Goal: Information Seeking & Learning: Learn about a topic

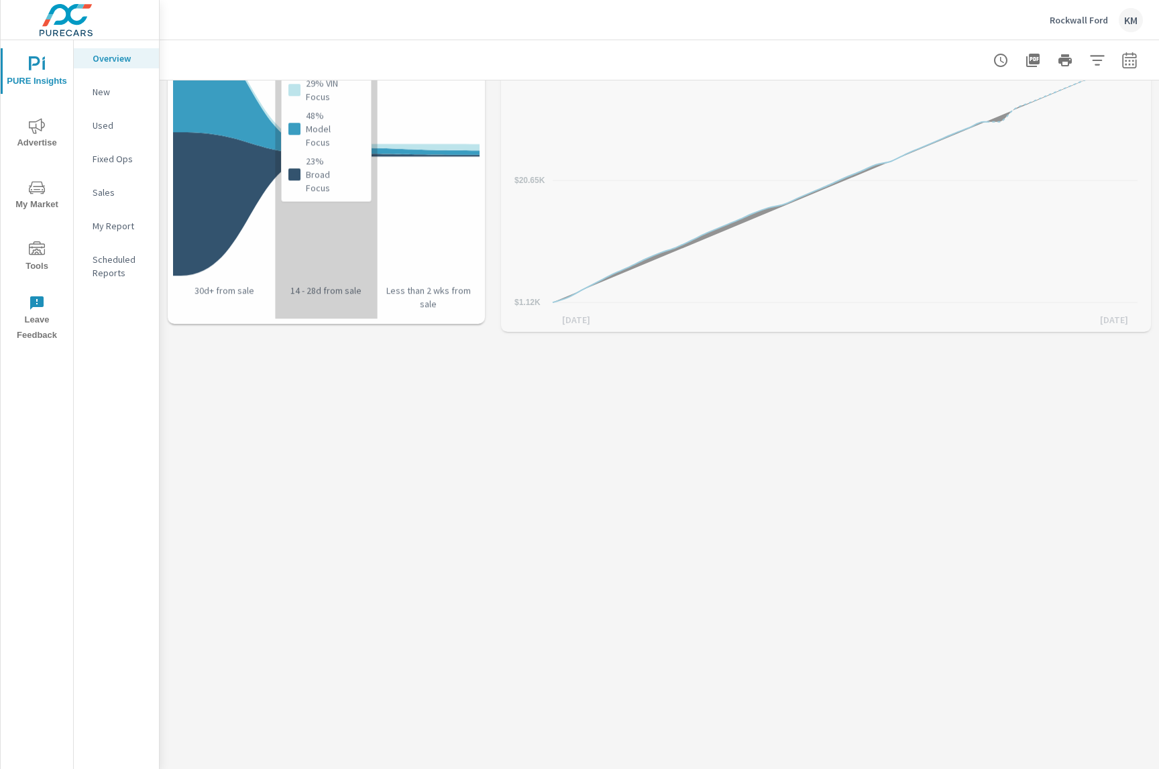
scroll to position [1510, 0]
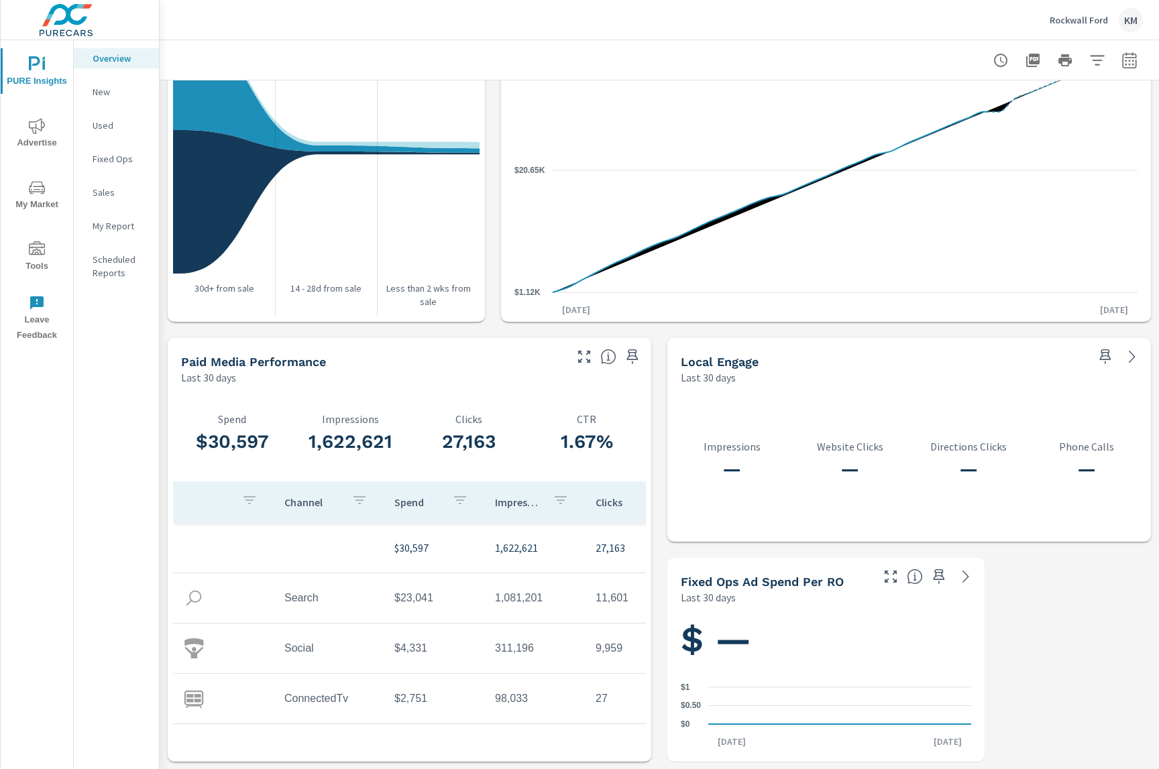
click at [286, 365] on h5 "Paid Media Performance" at bounding box center [253, 362] width 145 height 14
drag, startPoint x: 339, startPoint y: 365, endPoint x: 150, endPoint y: 365, distance: 189.8
click at [149, 365] on div "PURE Insights Advertise My Market Tools Leave Feedback Overview New Used Fixed …" at bounding box center [579, 384] width 1159 height 769
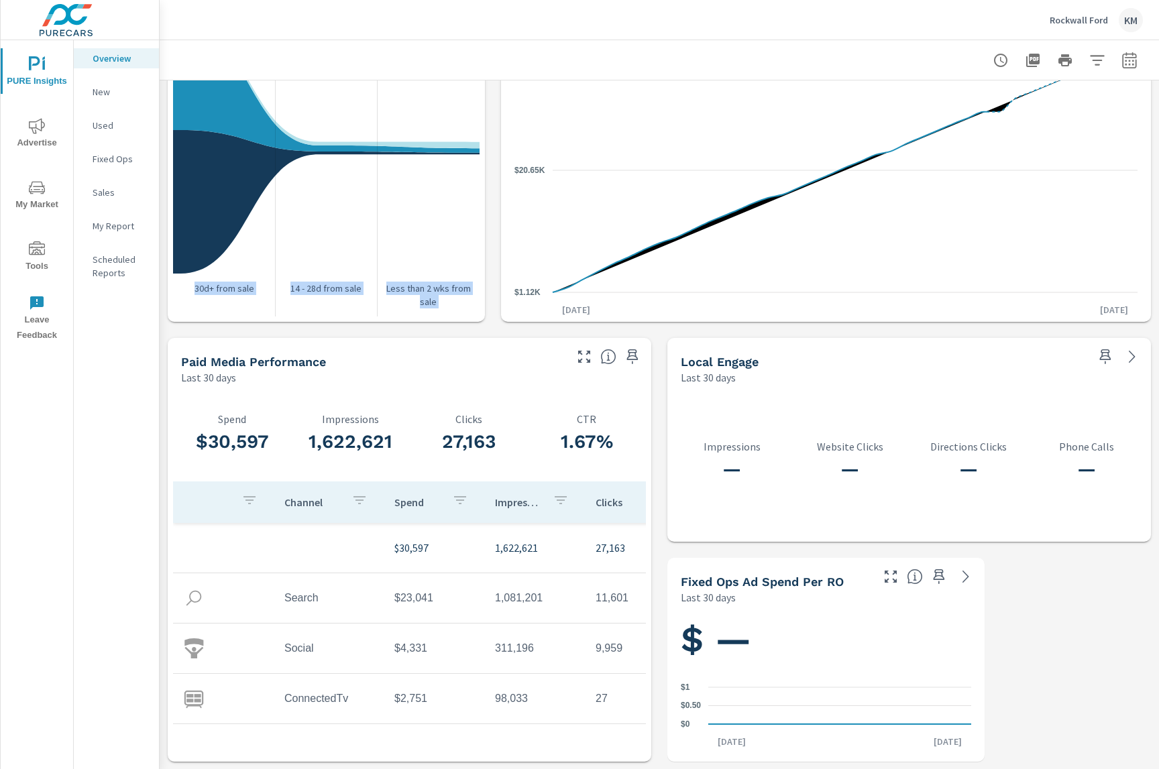
click at [209, 356] on h5 "Paid Media Performance" at bounding box center [253, 362] width 145 height 14
click at [539, 358] on div "Paid Media Performance" at bounding box center [372, 361] width 382 height 15
click at [262, 360] on h5 "Paid Media Performance" at bounding box center [253, 362] width 145 height 14
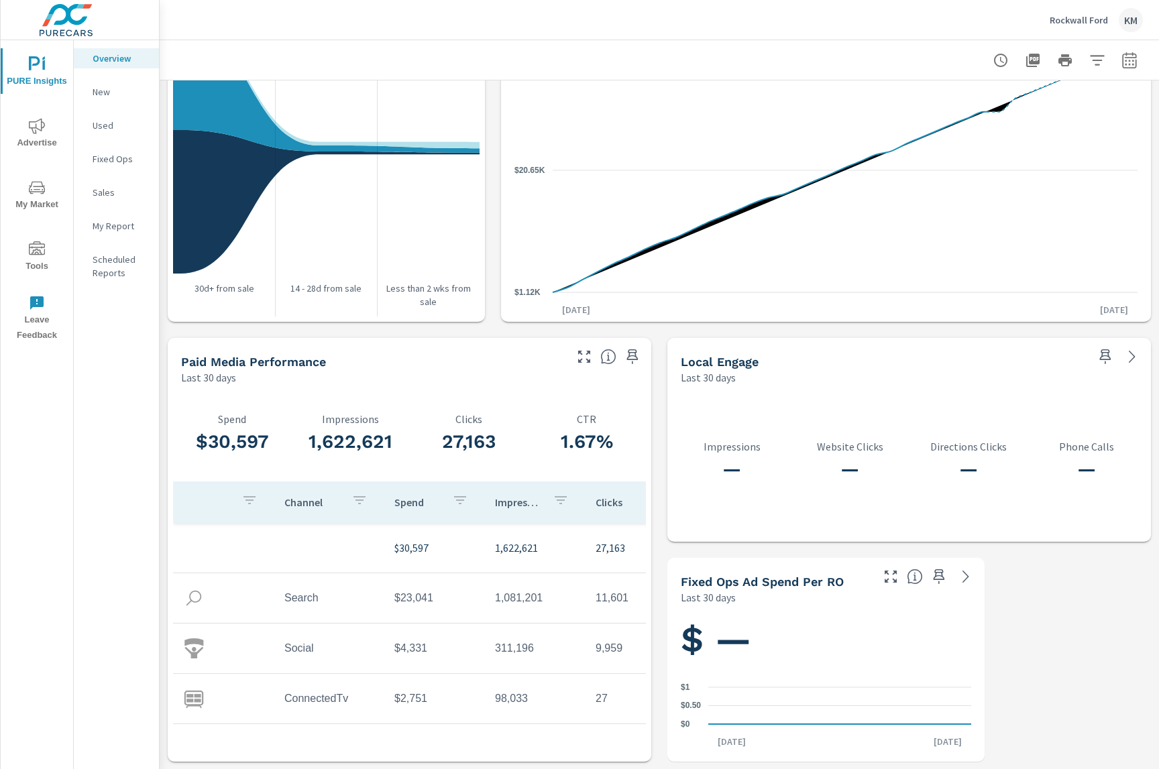
click at [262, 360] on h5 "Paid Media Performance" at bounding box center [253, 362] width 145 height 14
drag, startPoint x: 354, startPoint y: 362, endPoint x: 173, endPoint y: 364, distance: 181.1
click at [172, 363] on div "Paid Media Performance Last 30 days" at bounding box center [368, 362] width 400 height 48
drag, startPoint x: 58, startPoint y: 203, endPoint x: 44, endPoint y: 143, distance: 61.2
click at [44, 144] on div "PURE Insights Advertise My Market Tools Leave Feedback" at bounding box center [37, 194] width 72 height 309
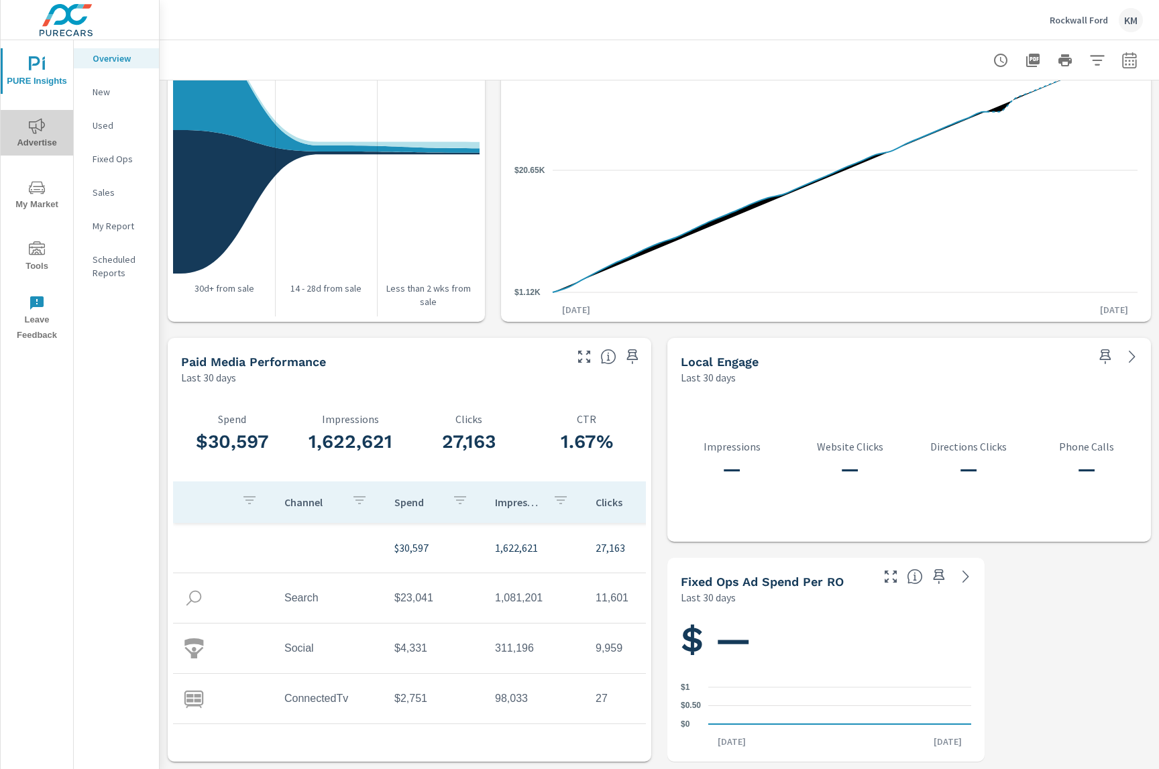
click at [44, 144] on span "Advertise" at bounding box center [37, 134] width 64 height 33
